Goal: Information Seeking & Learning: Learn about a topic

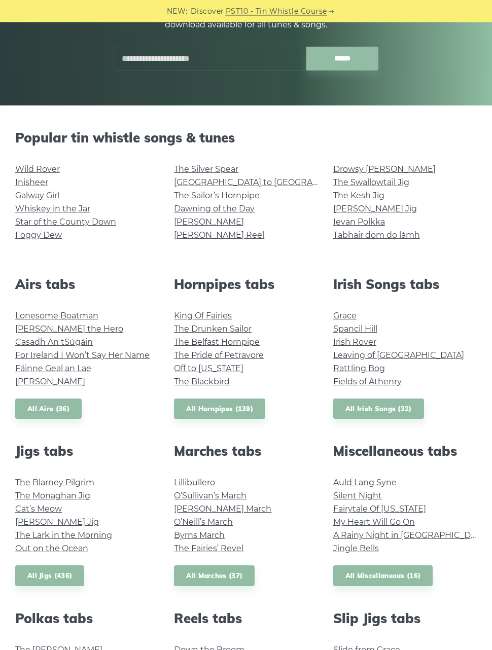
scroll to position [160, 0]
click at [49, 169] on link "Wild Rover" at bounding box center [37, 169] width 45 height 10
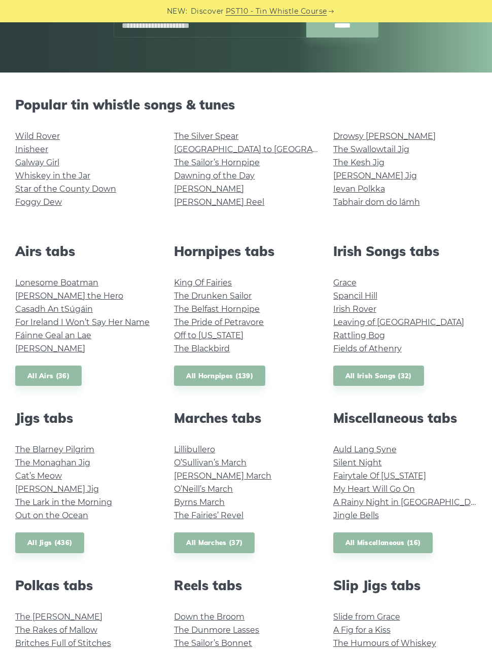
click at [52, 284] on link "Lonesome Boatman" at bounding box center [56, 283] width 83 height 10
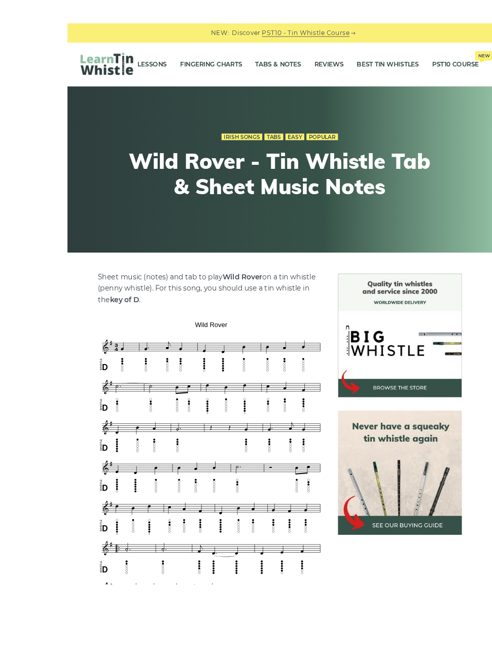
scroll to position [147, 0]
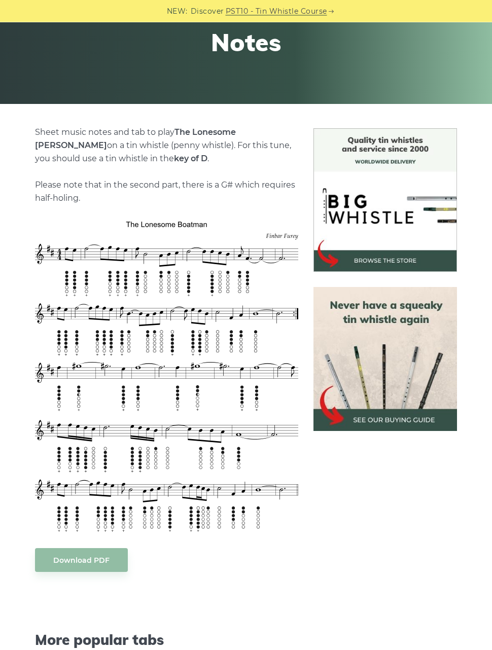
scroll to position [161, 0]
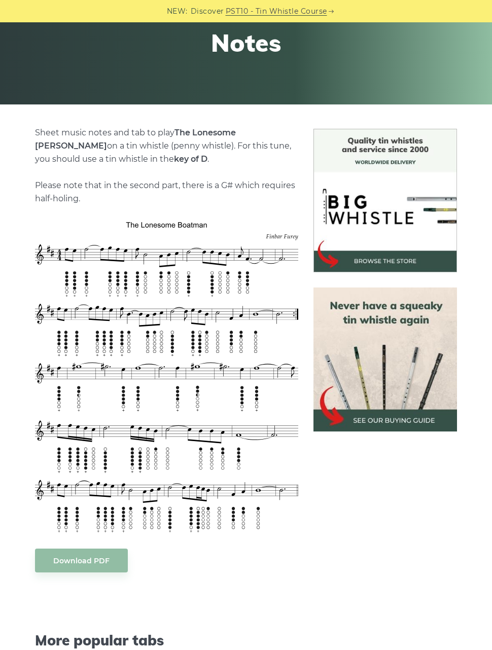
click at [399, 321] on img at bounding box center [384, 358] width 143 height 143
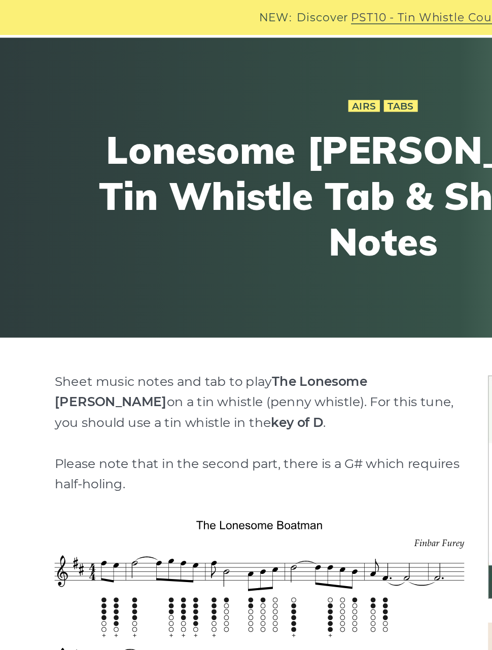
scroll to position [0, 0]
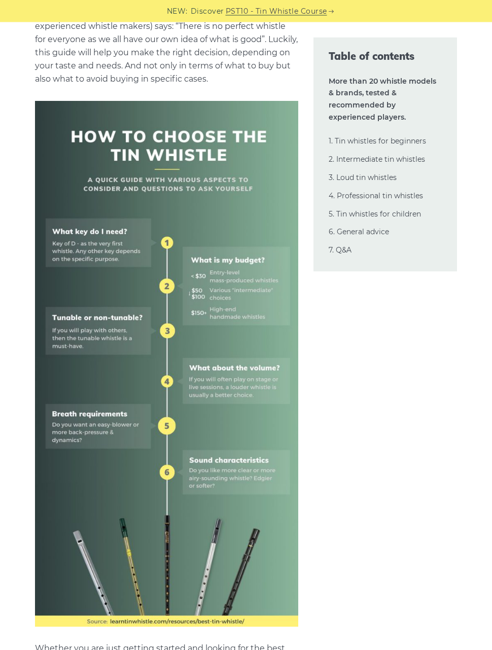
scroll to position [308, 0]
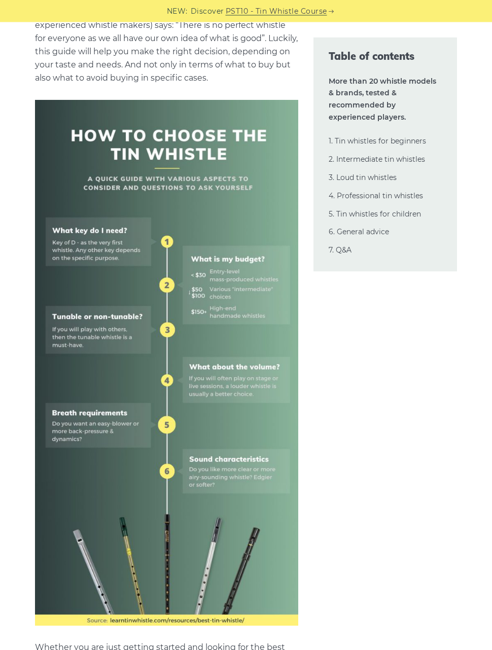
click at [389, 157] on link "2. Intermediate tin whistles" at bounding box center [377, 159] width 96 height 9
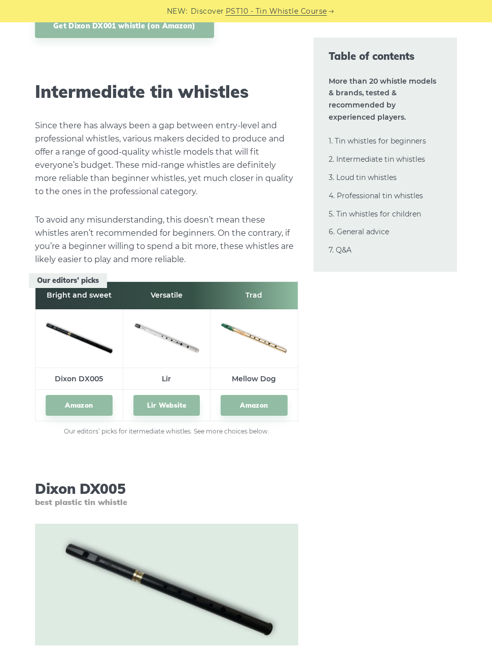
scroll to position [5327, 0]
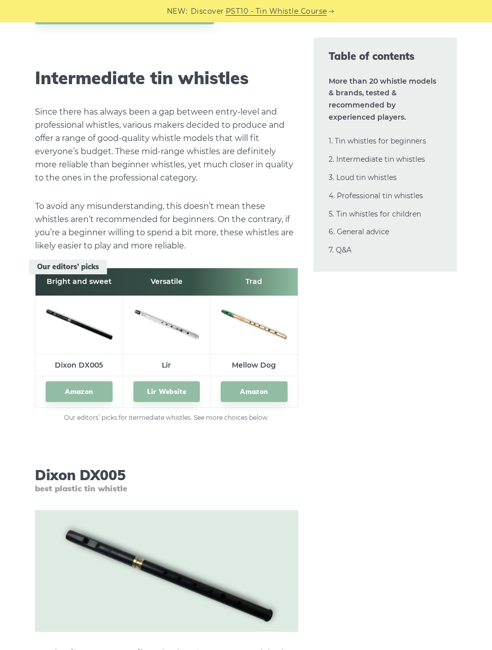
click at [267, 381] on link "Amazon" at bounding box center [254, 391] width 66 height 21
